Goal: Use online tool/utility: Utilize a website feature to perform a specific function

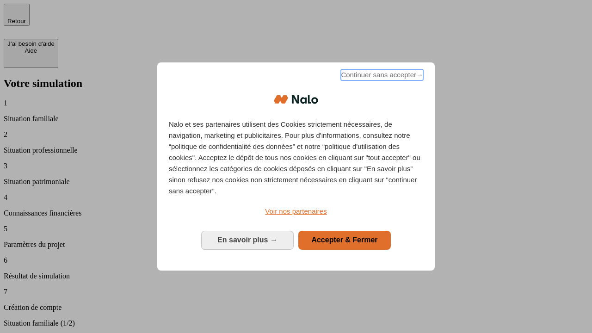
click at [381, 76] on span "Continuer sans accepter →" at bounding box center [382, 74] width 82 height 11
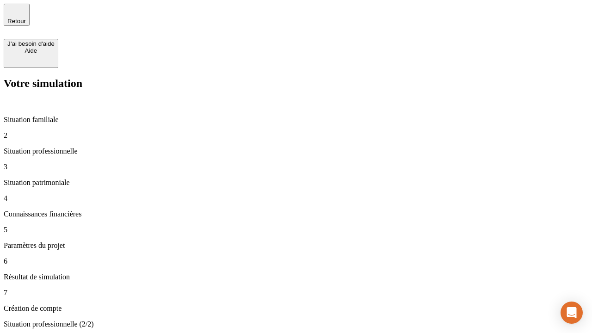
type input "30 000"
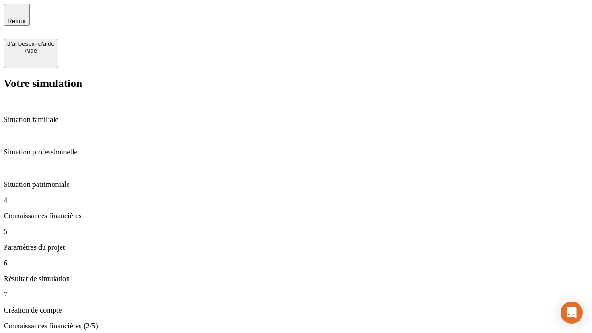
scroll to position [2, 0]
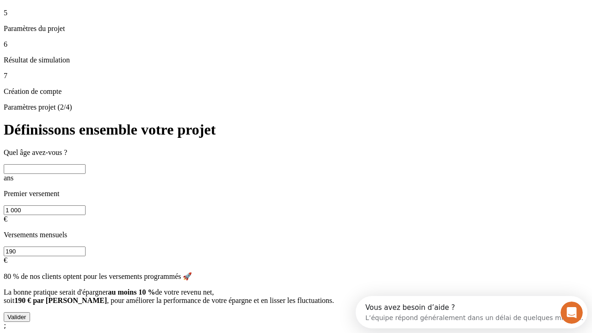
scroll to position [8, 0]
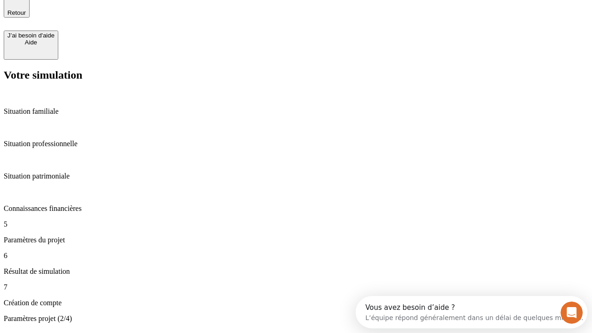
type input "25"
type input "1 000"
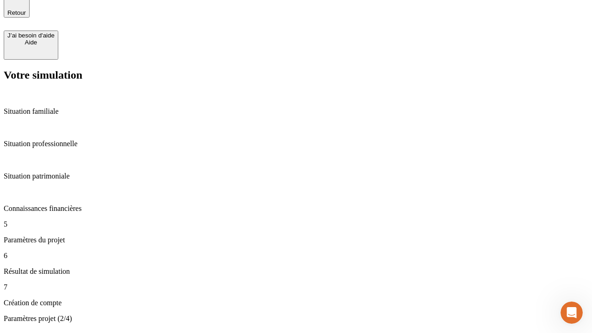
type input "640"
